Goal: Information Seeking & Learning: Learn about a topic

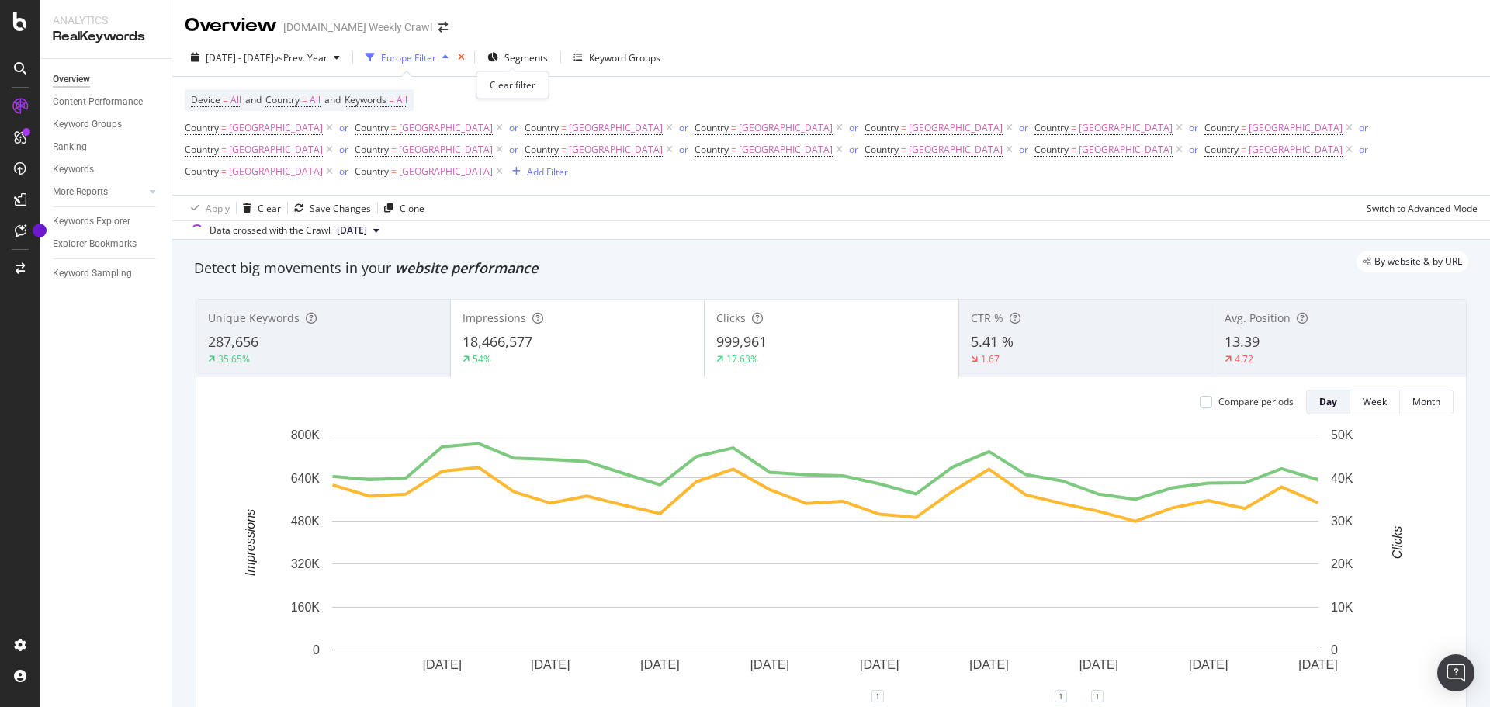
click at [465, 57] on icon "times" at bounding box center [461, 57] width 7 height 9
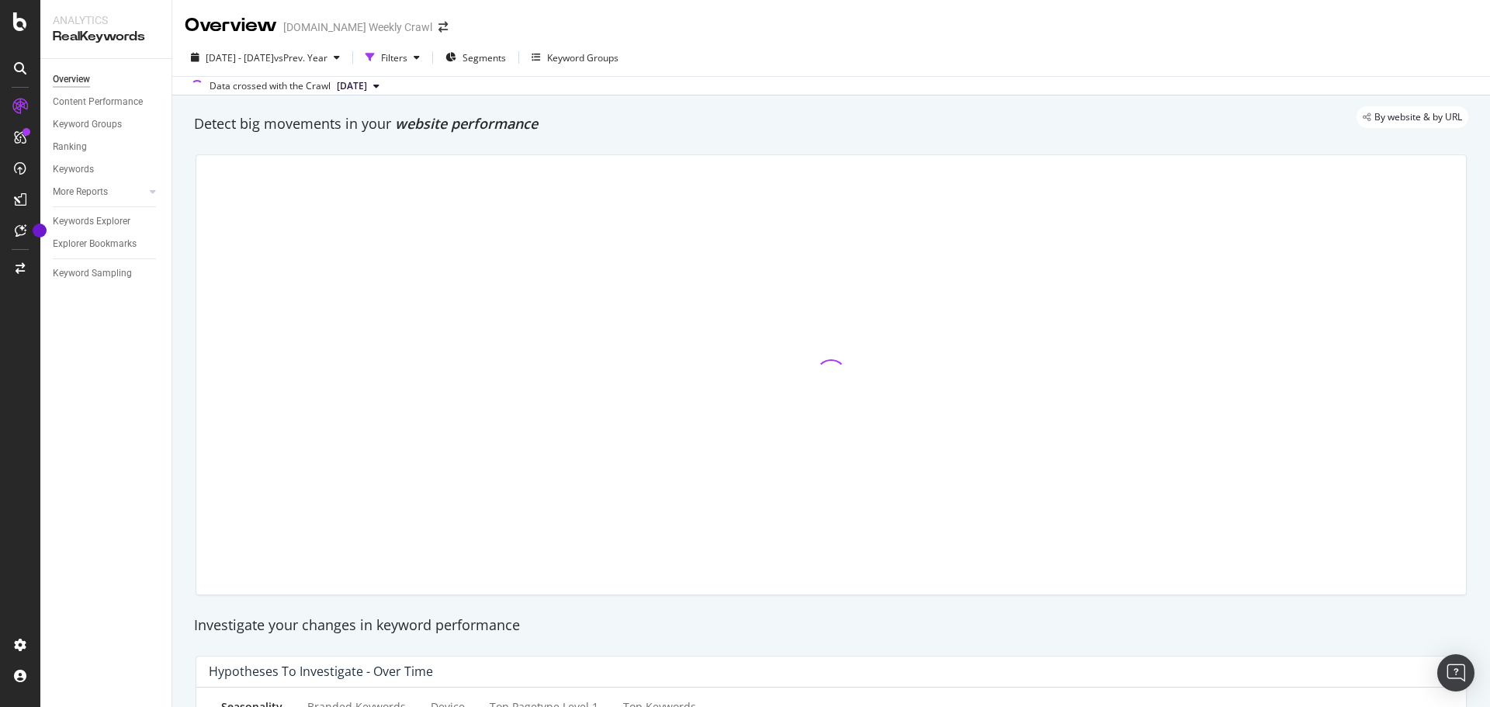
click at [367, 85] on span "[DATE]" at bounding box center [352, 86] width 30 height 14
click at [327, 58] on span "vs Prev. Year" at bounding box center [301, 57] width 54 height 13
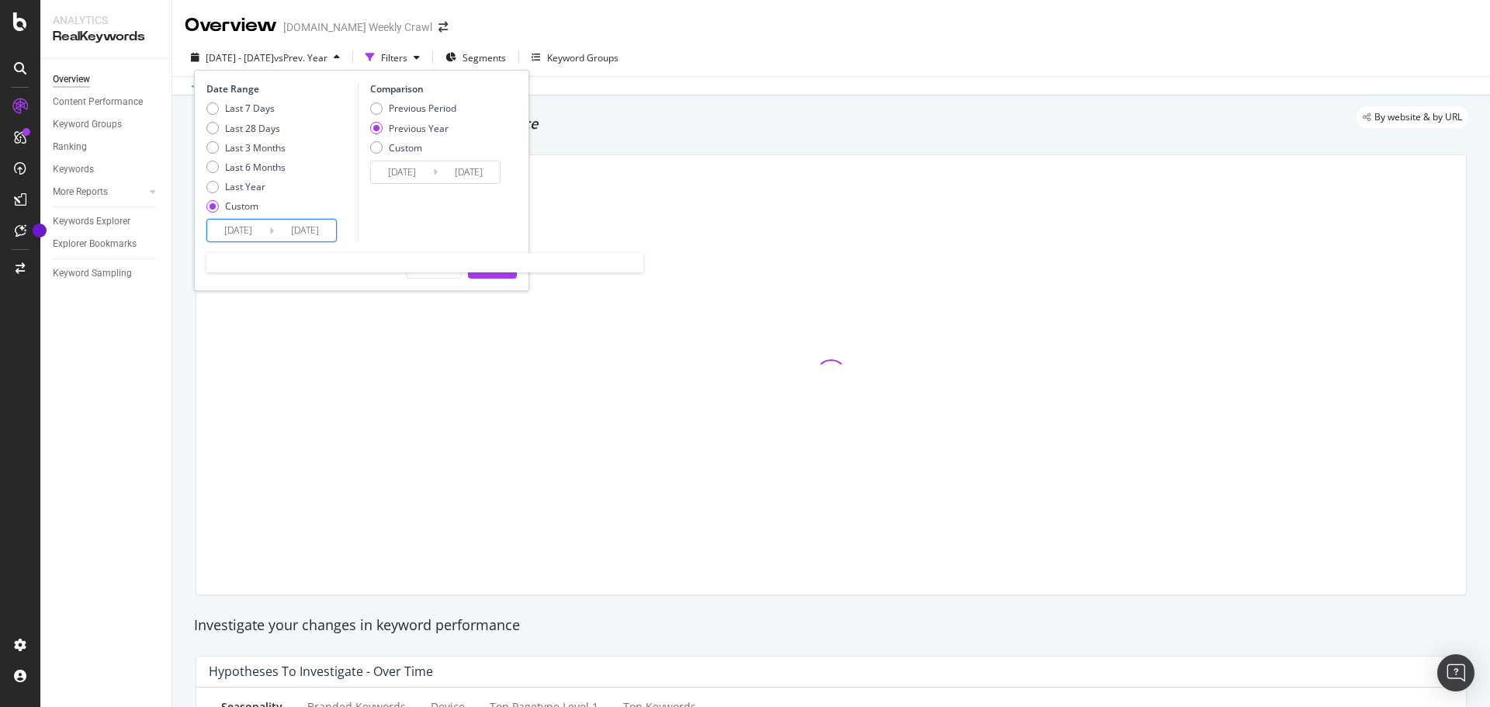
click at [237, 234] on input "[DATE]" at bounding box center [238, 231] width 62 height 22
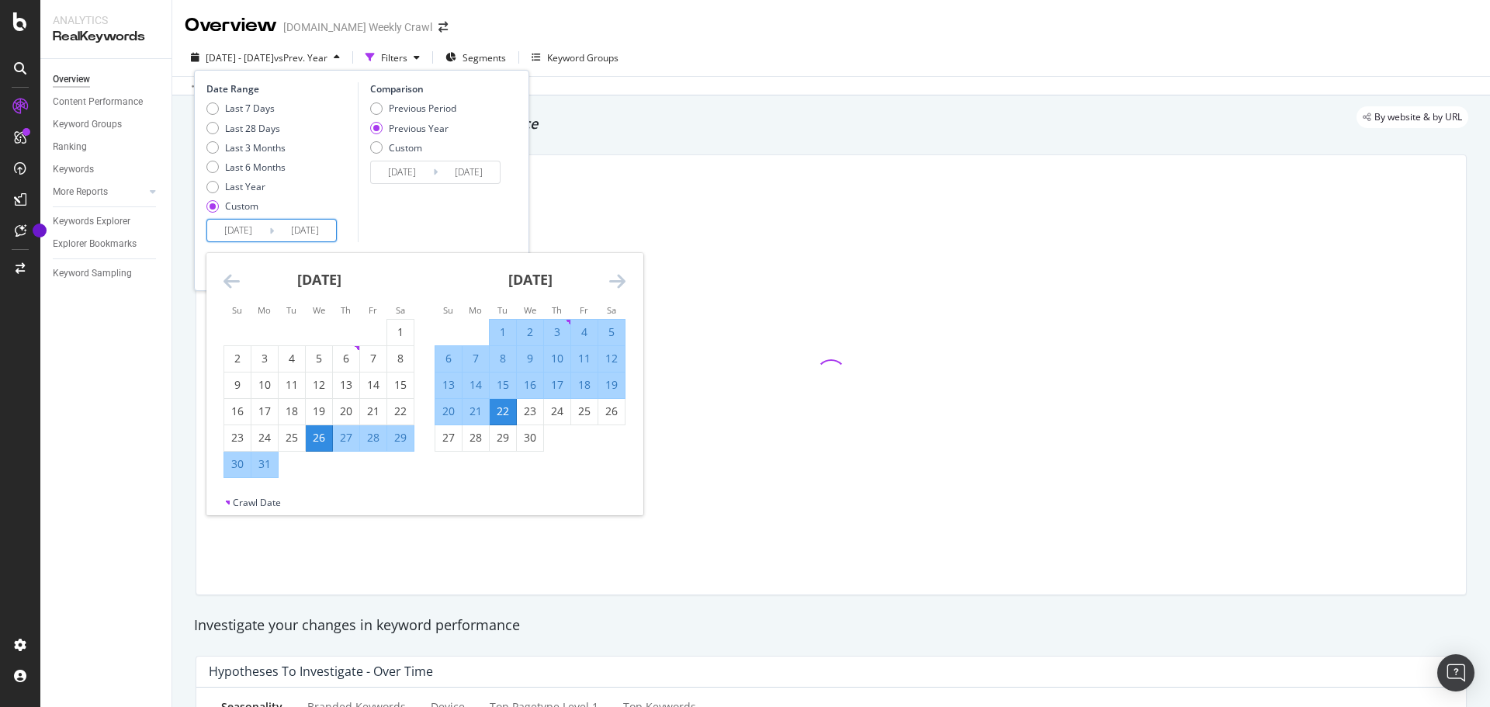
drag, startPoint x: 608, startPoint y: 277, endPoint x: 622, endPoint y: 279, distance: 13.3
click at [622, 279] on div "[DATE] 1 2 3 4 5 6 7 8 9 10 11 12 13 14 15 16 17 18 19 20 21 22 23 24 25 26 27 …" at bounding box center [424, 374] width 436 height 243
click at [622, 279] on icon "Move forward to switch to the next month." at bounding box center [617, 281] width 16 height 19
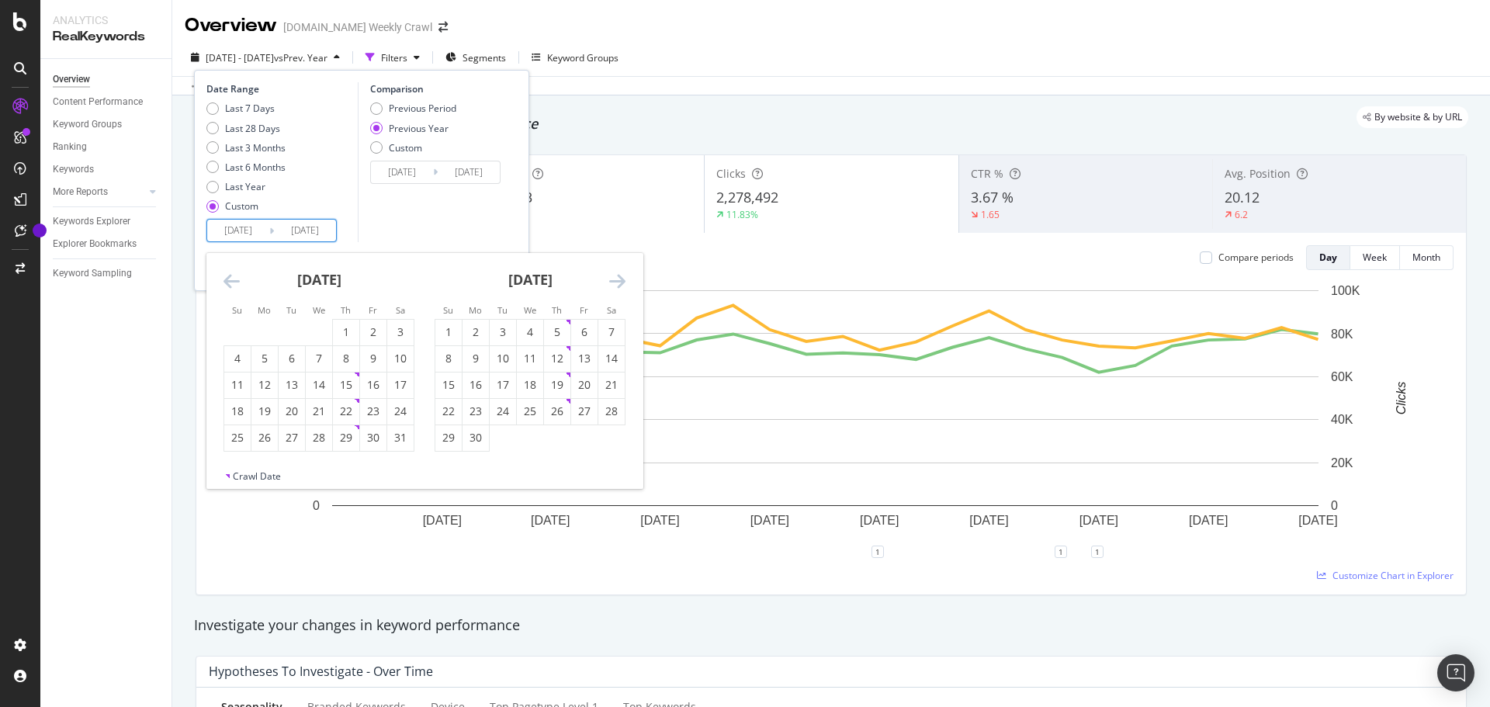
click at [622, 279] on icon "Move forward to switch to the next month." at bounding box center [617, 281] width 16 height 19
click at [266, 338] on div "1" at bounding box center [264, 332] width 26 height 16
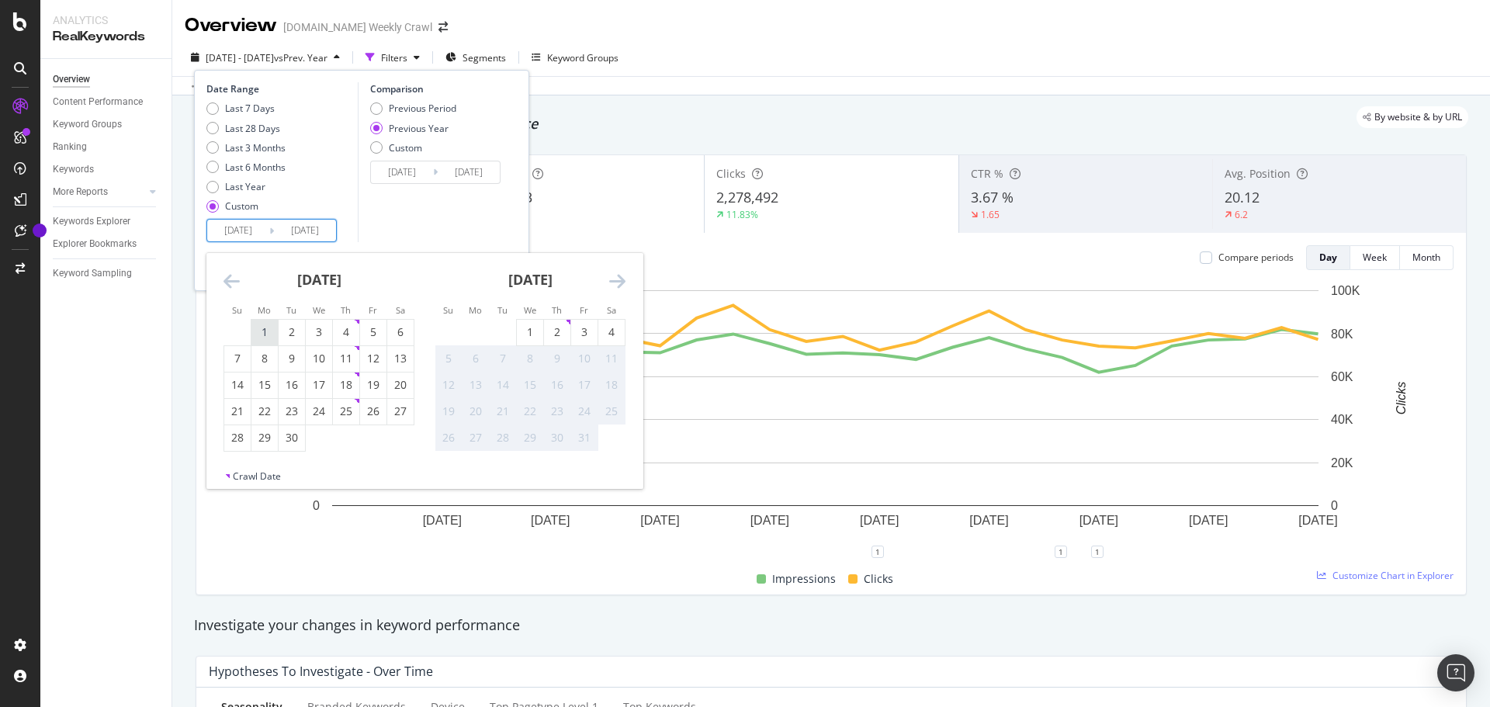
type input "[DATE]"
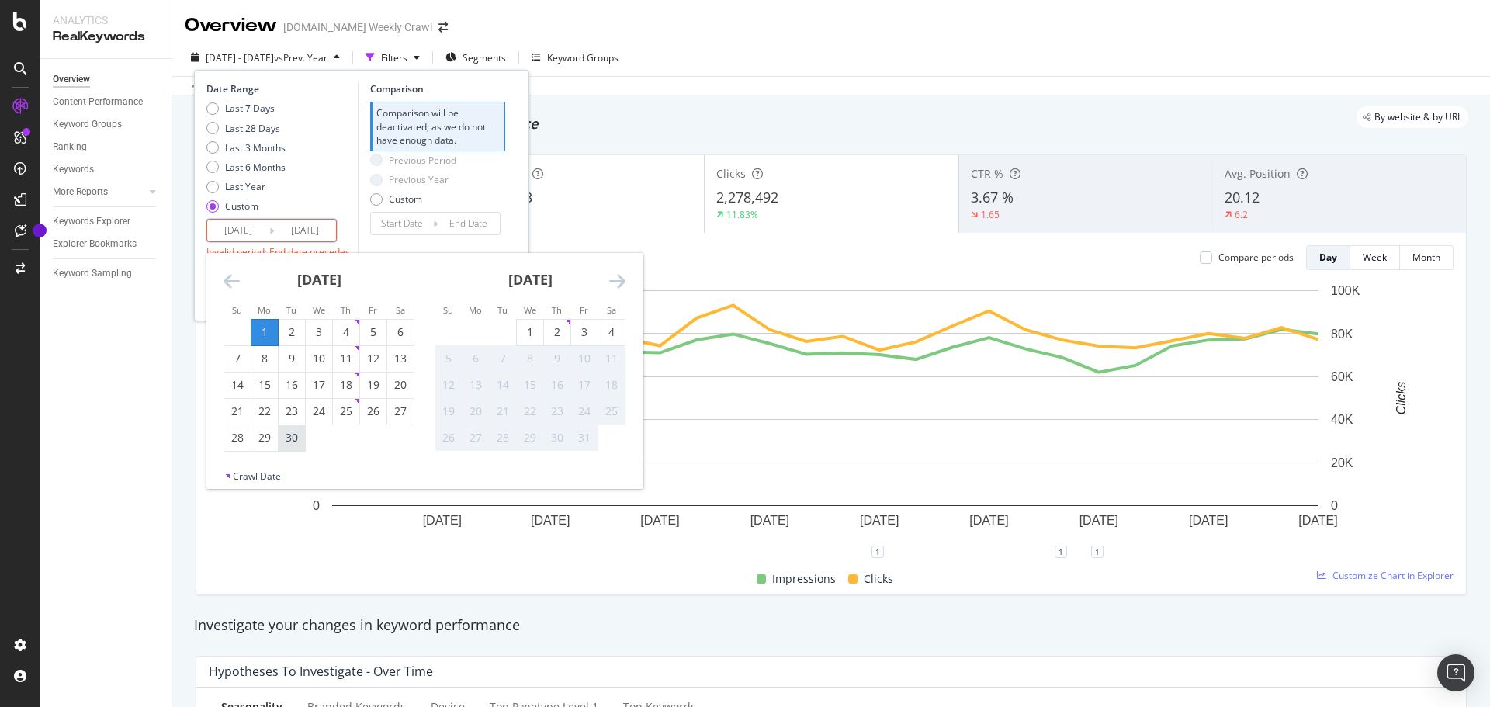
click at [289, 435] on div "30" at bounding box center [292, 438] width 26 height 16
type input "[DATE]"
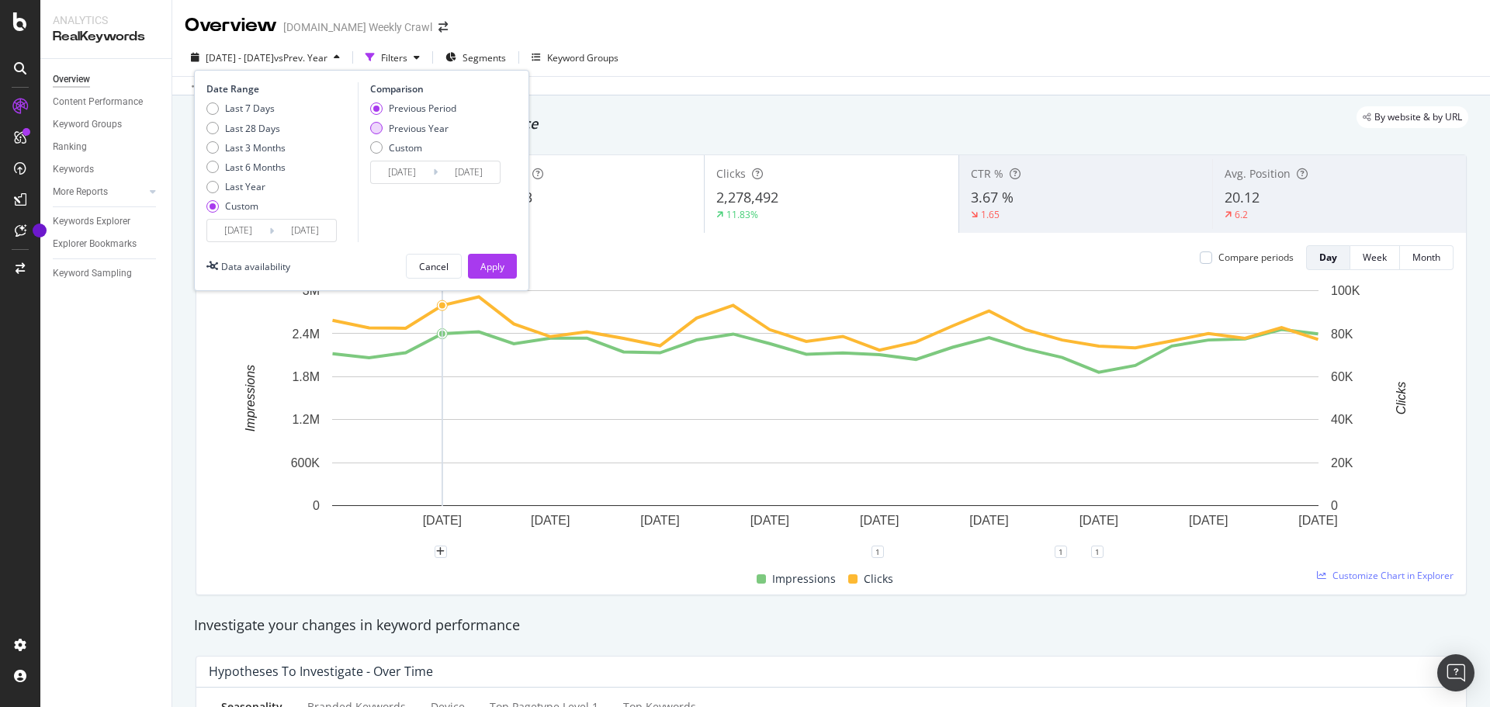
click at [415, 126] on div "Previous Year" at bounding box center [419, 128] width 60 height 13
type input "[DATE]"
click at [476, 261] on button "Apply" at bounding box center [492, 266] width 49 height 25
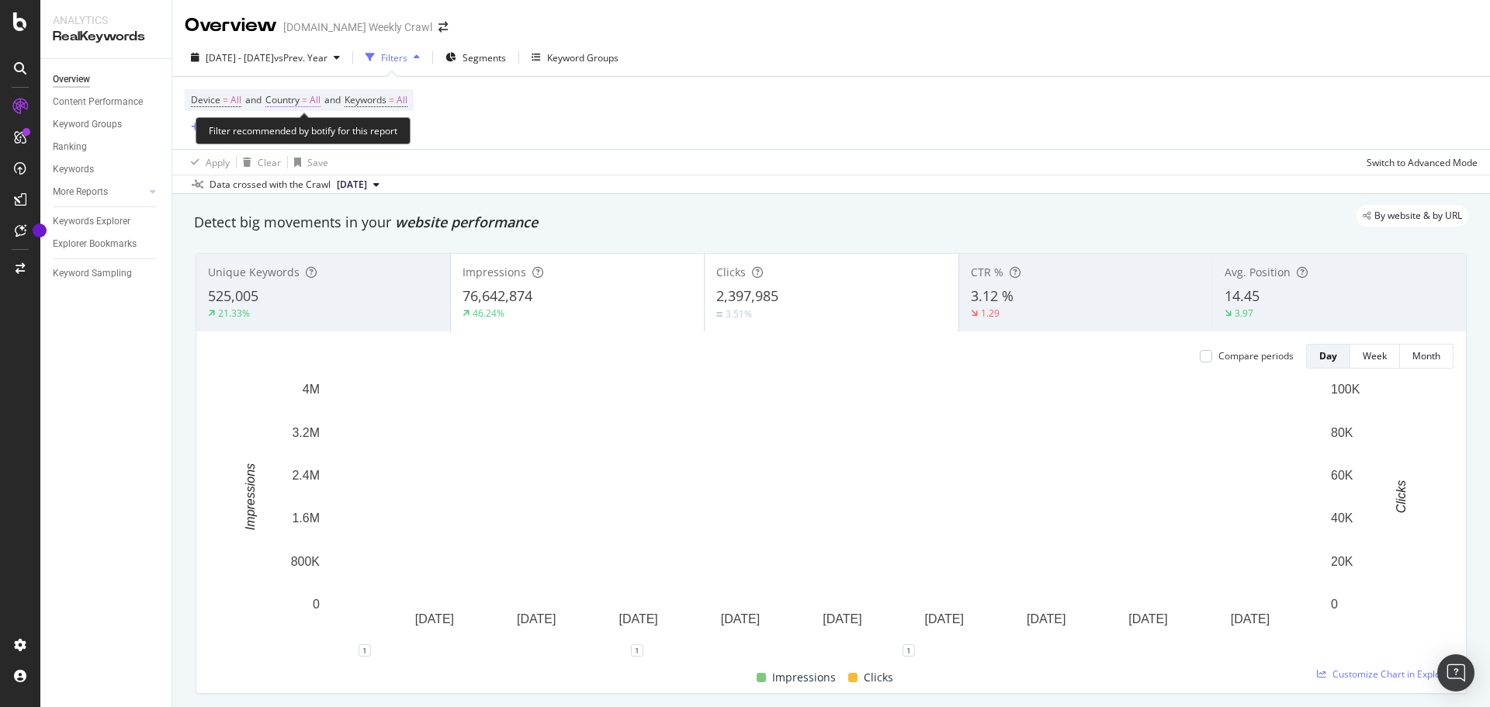
click at [292, 100] on span "Country" at bounding box center [282, 99] width 34 height 13
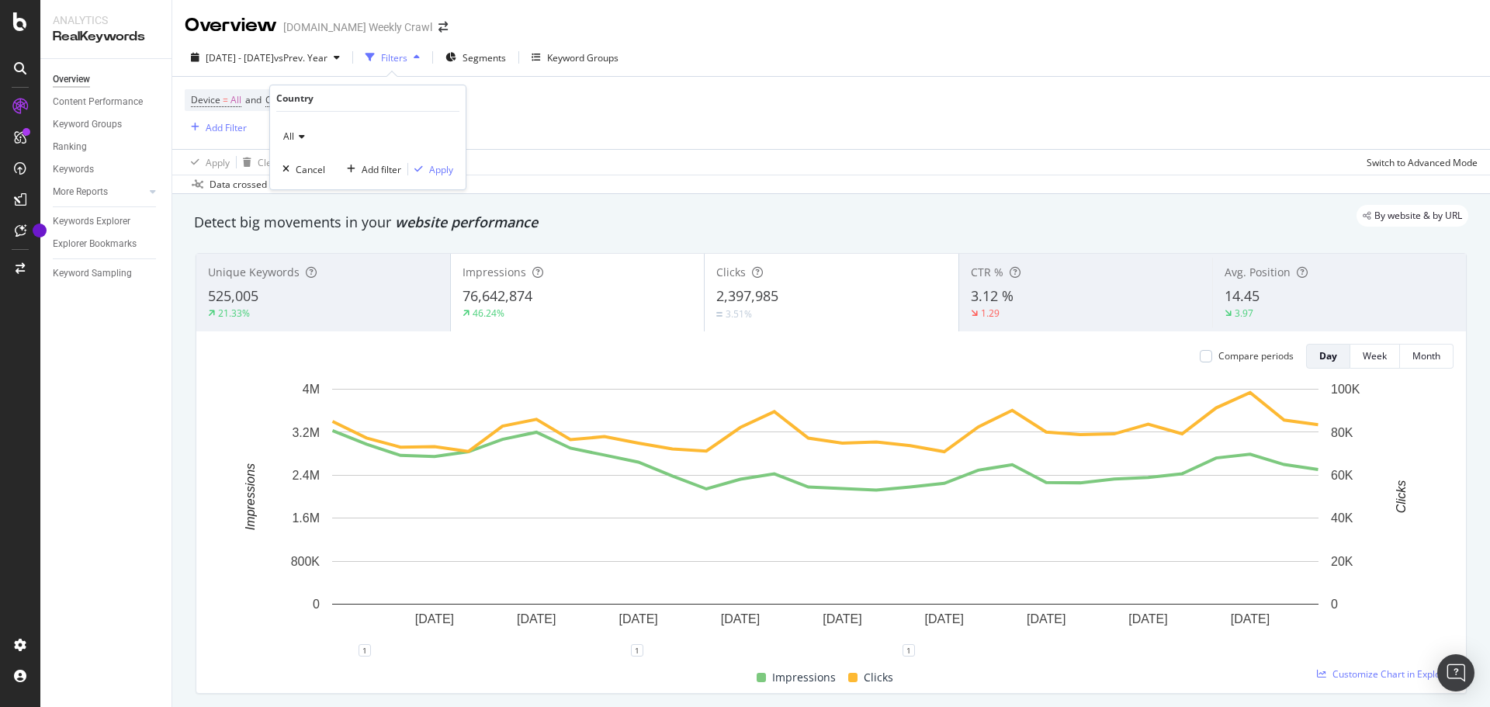
click at [300, 137] on icon at bounding box center [299, 136] width 11 height 9
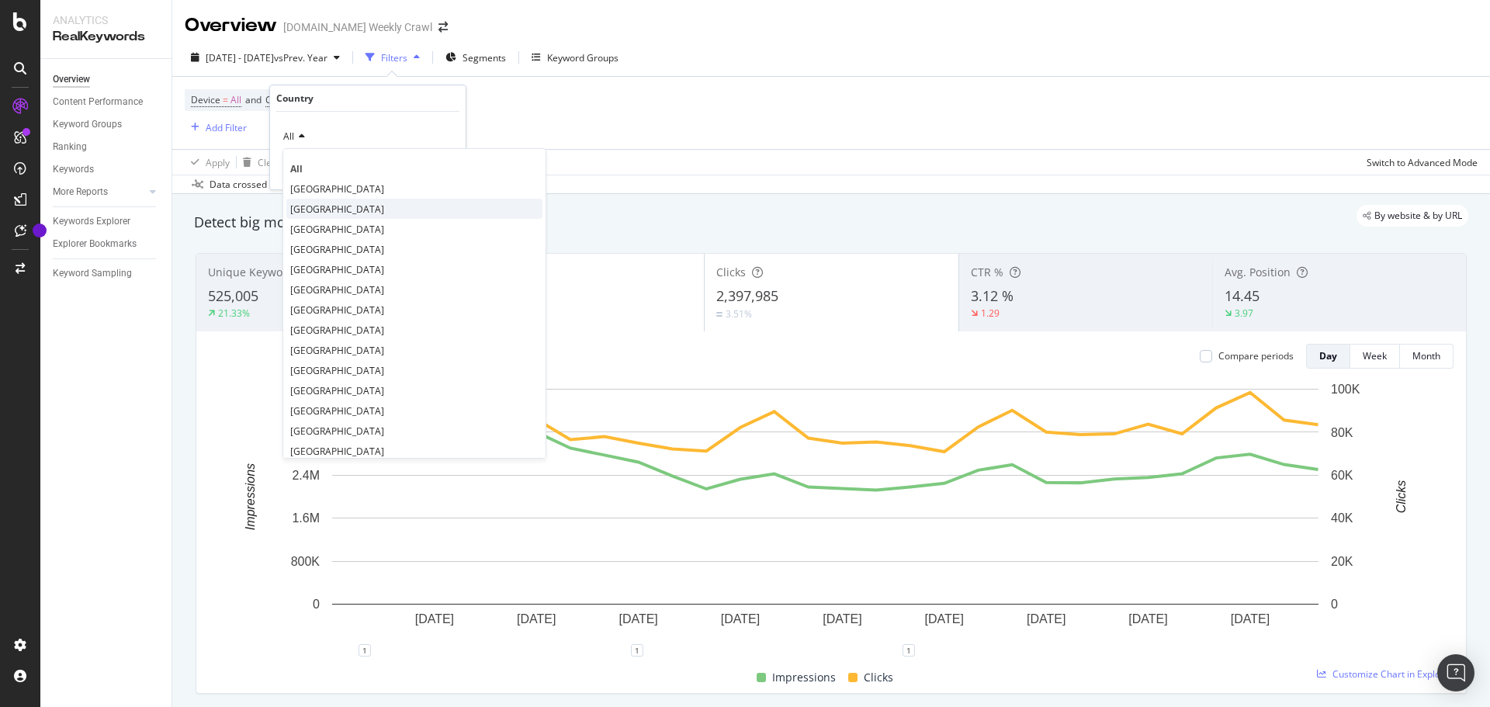
click at [324, 204] on span "[GEOGRAPHIC_DATA]" at bounding box center [337, 209] width 94 height 13
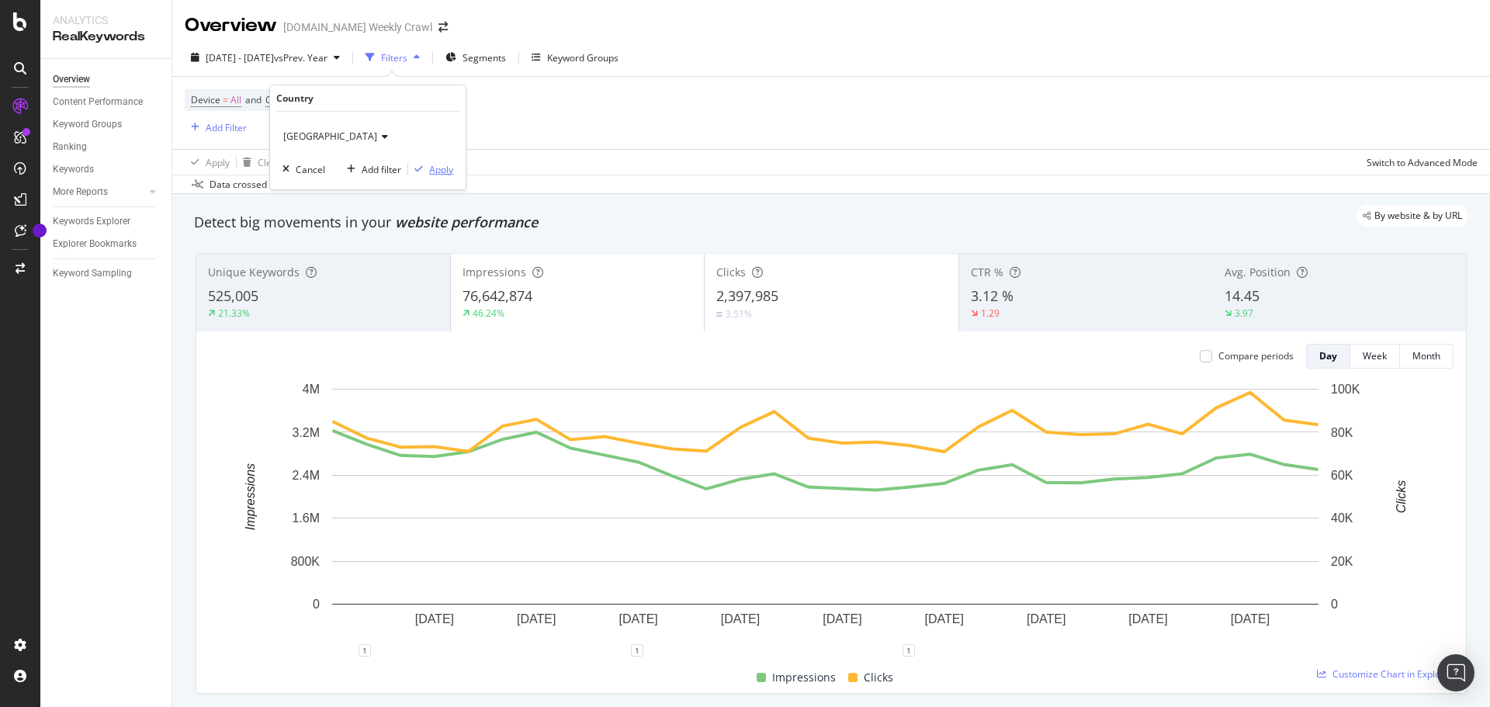
click at [451, 175] on div "Apply" at bounding box center [441, 169] width 24 height 13
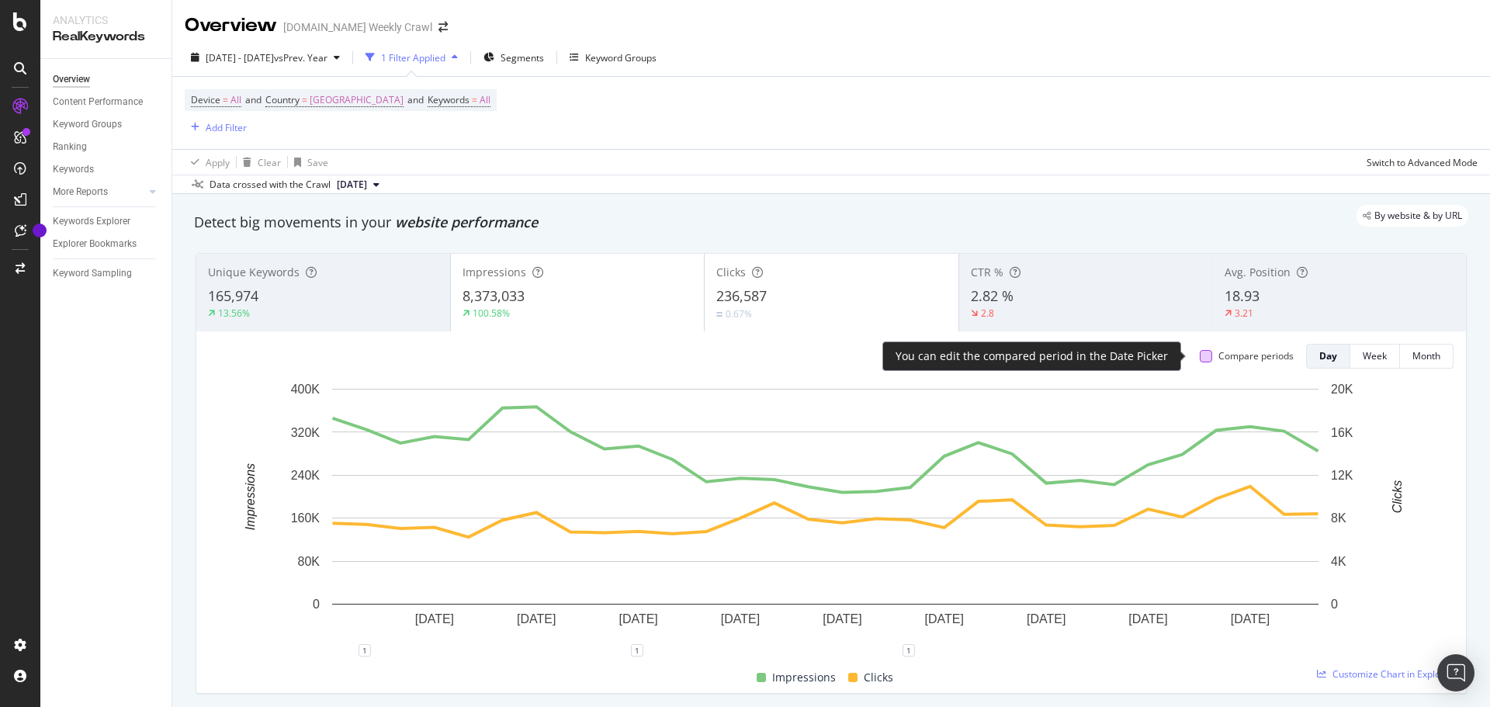
click at [1200, 357] on div at bounding box center [1206, 356] width 12 height 12
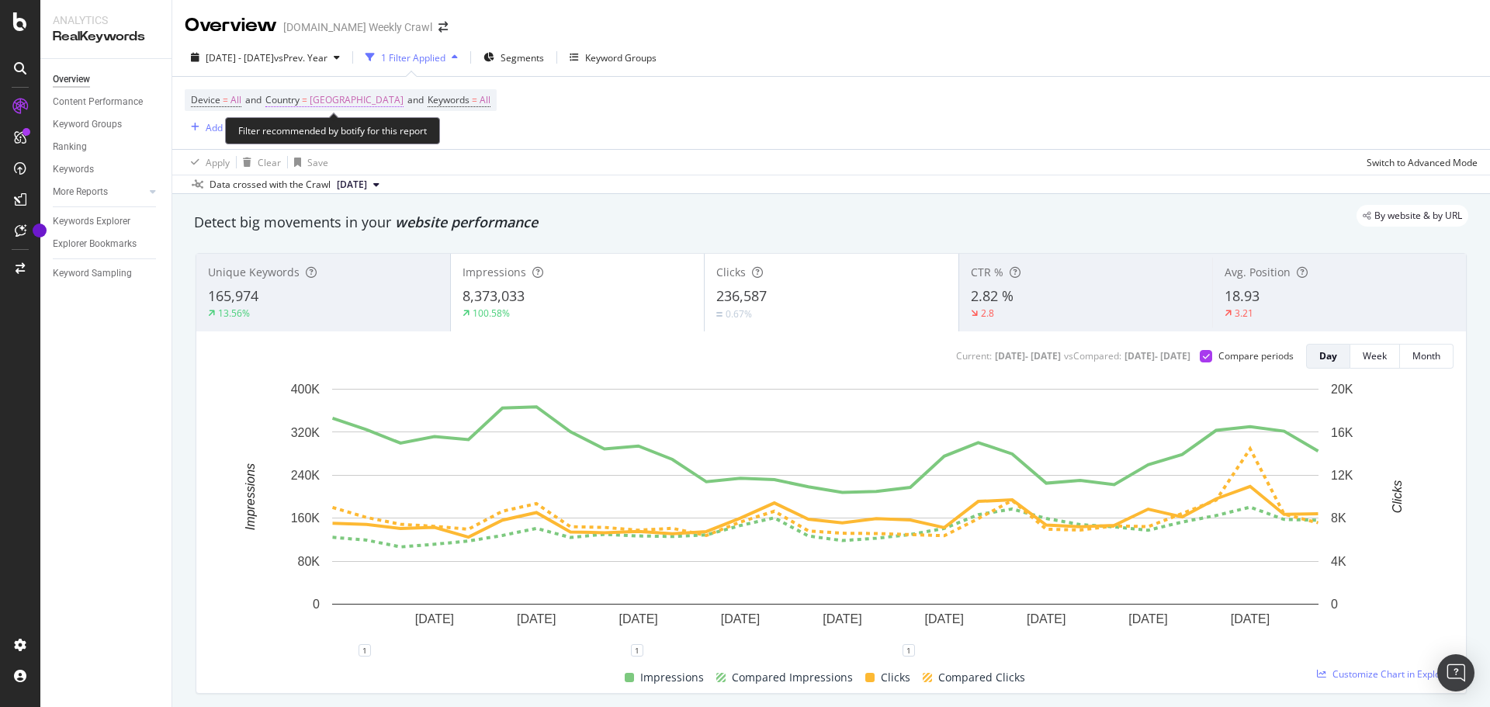
click at [352, 94] on span "[GEOGRAPHIC_DATA]" at bounding box center [357, 100] width 94 height 22
click at [349, 131] on span "[GEOGRAPHIC_DATA]" at bounding box center [330, 136] width 94 height 13
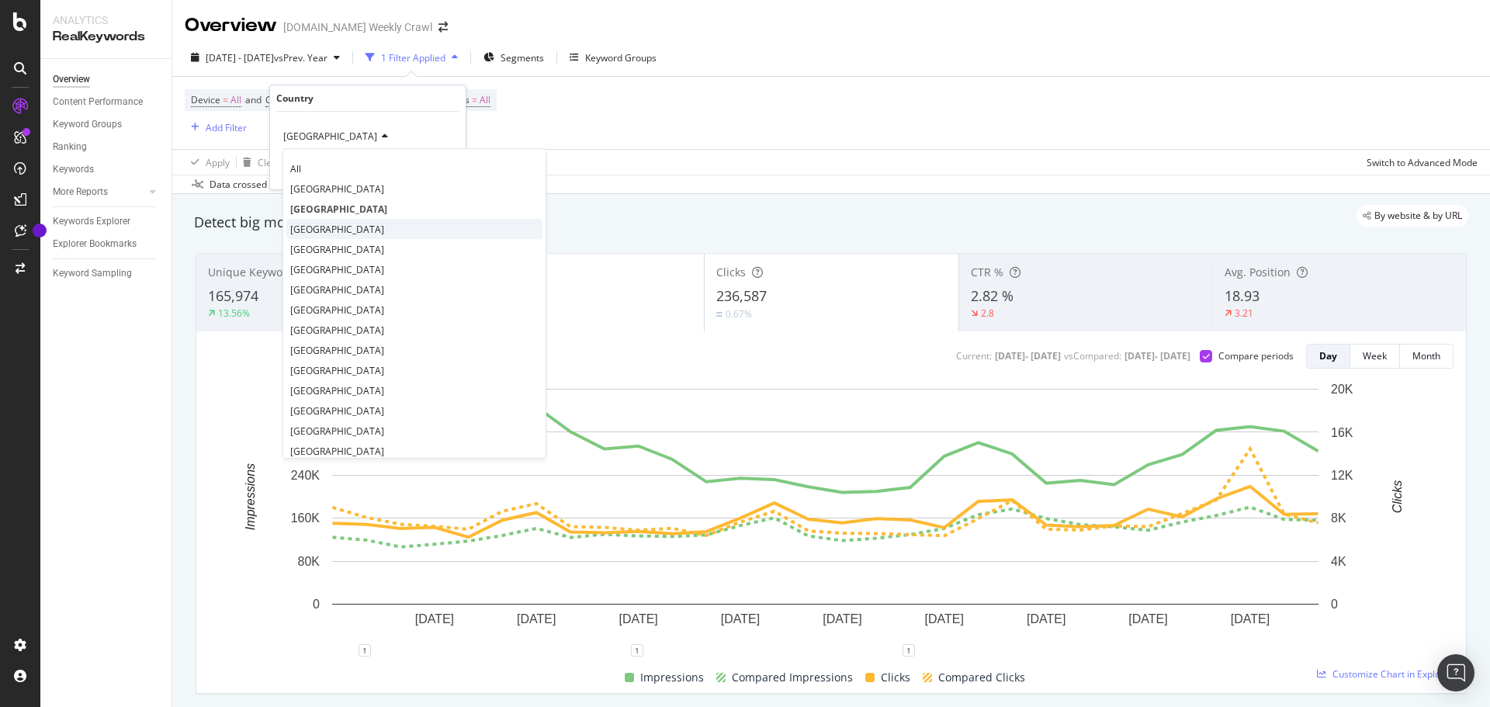
click at [327, 228] on div "[GEOGRAPHIC_DATA]" at bounding box center [414, 229] width 256 height 20
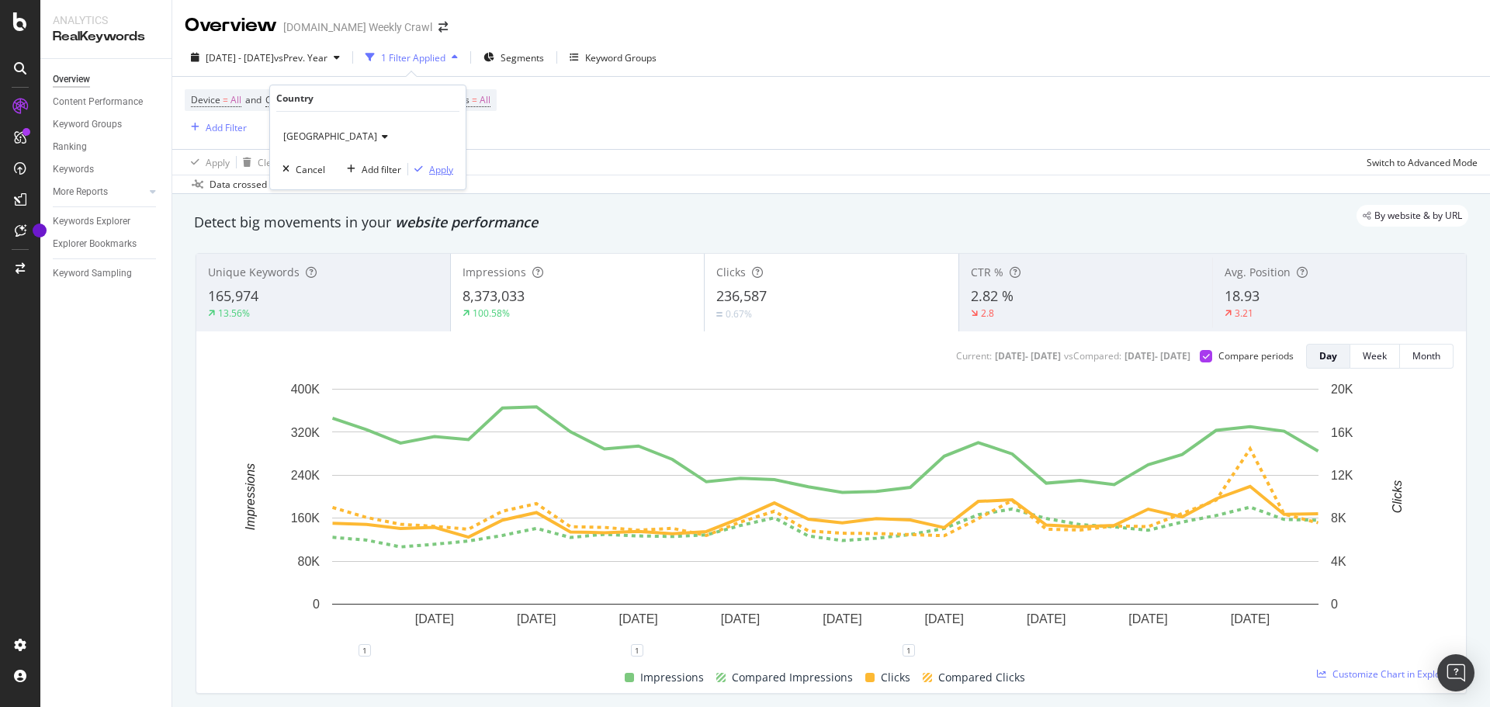
click at [441, 175] on div "Apply" at bounding box center [441, 169] width 24 height 13
